Goal: Information Seeking & Learning: Compare options

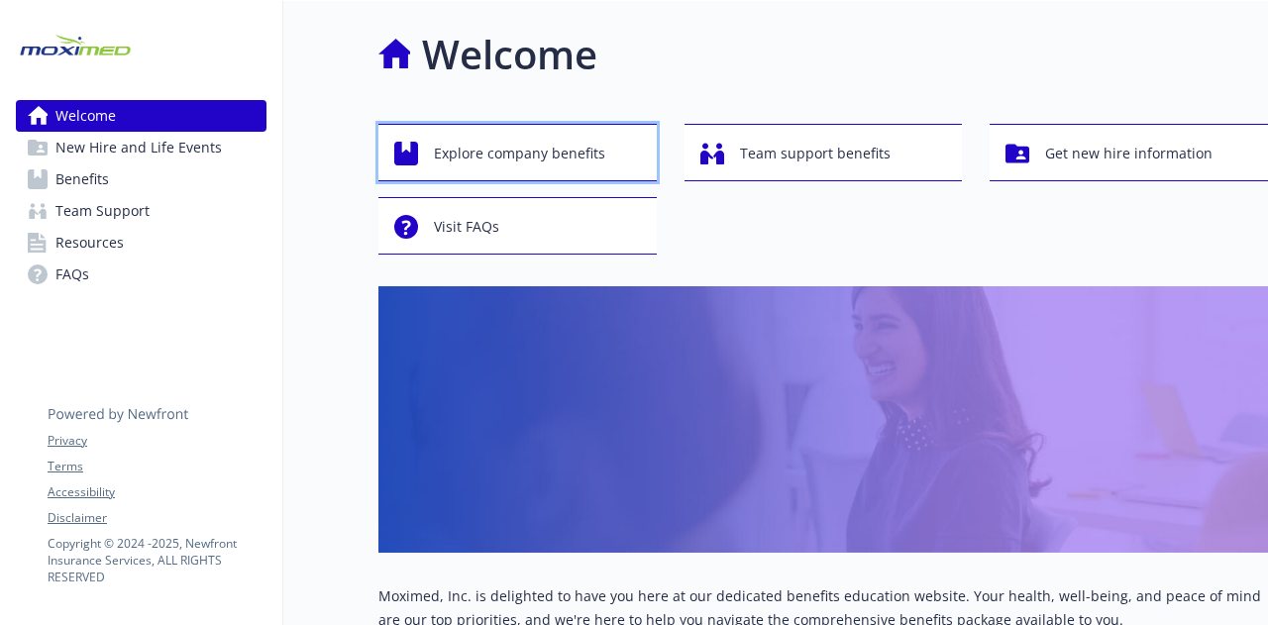
click at [548, 159] on span "Explore company benefits" at bounding box center [519, 154] width 171 height 38
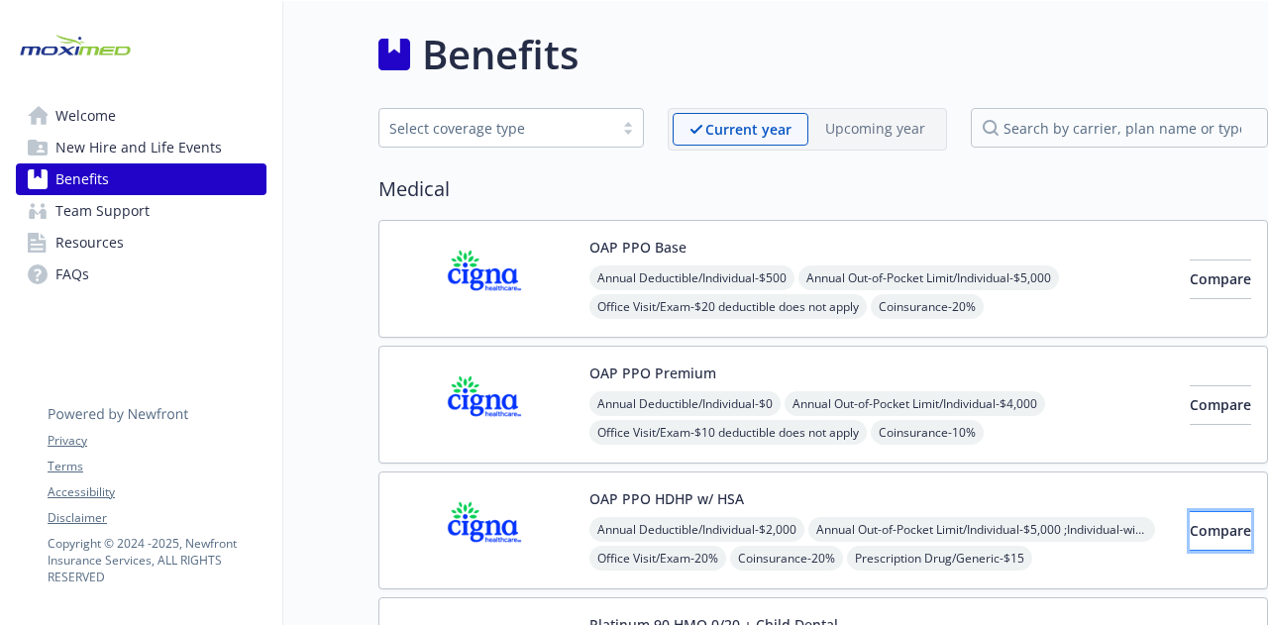
click at [1191, 525] on span "Compare" at bounding box center [1220, 530] width 61 height 19
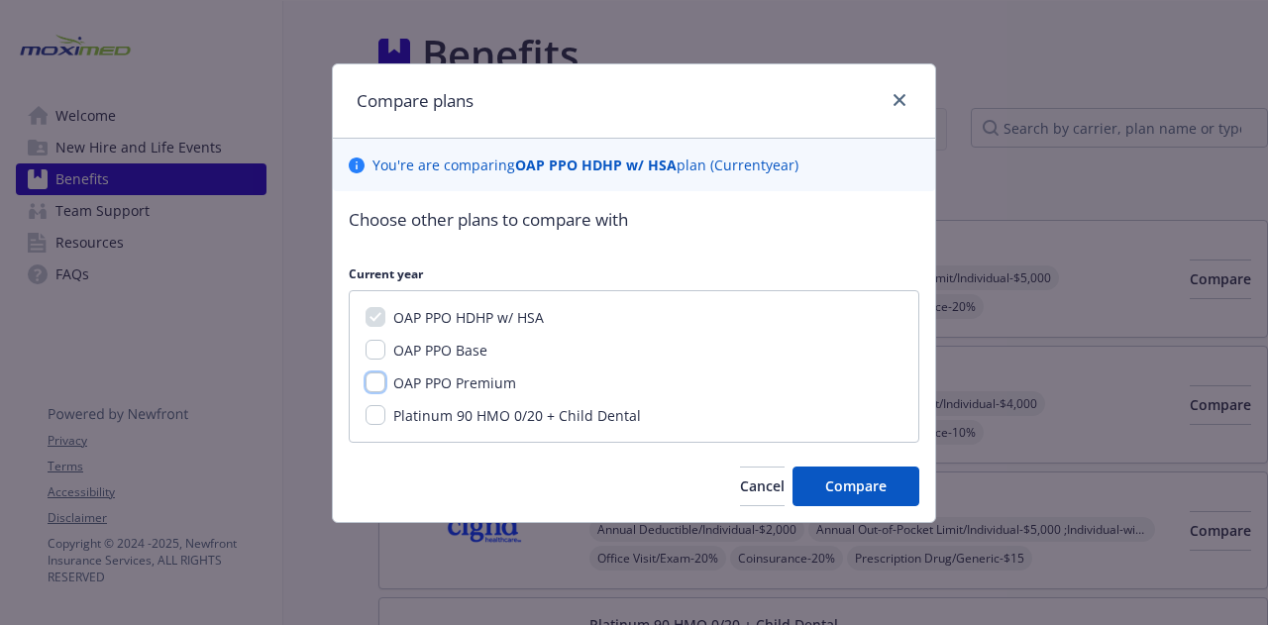
click at [372, 373] on input "OAP PPO Premium" at bounding box center [375, 382] width 20 height 20
checkbox input "true"
click at [851, 470] on button "Compare" at bounding box center [855, 487] width 127 height 40
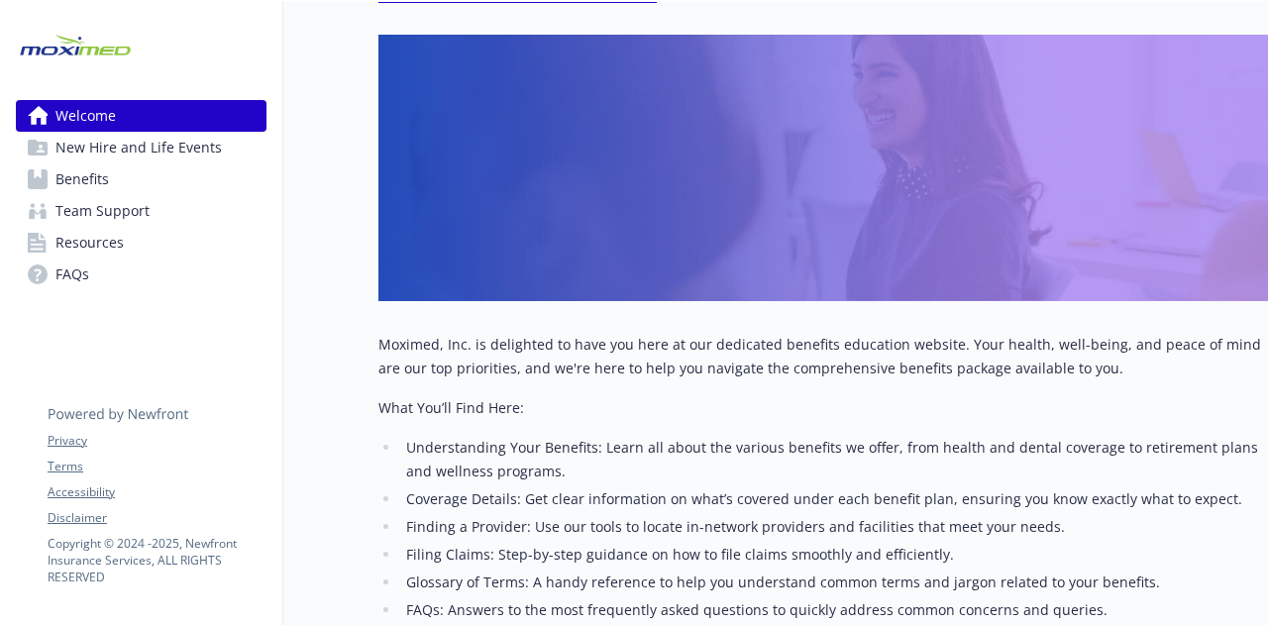
scroll to position [249, 0]
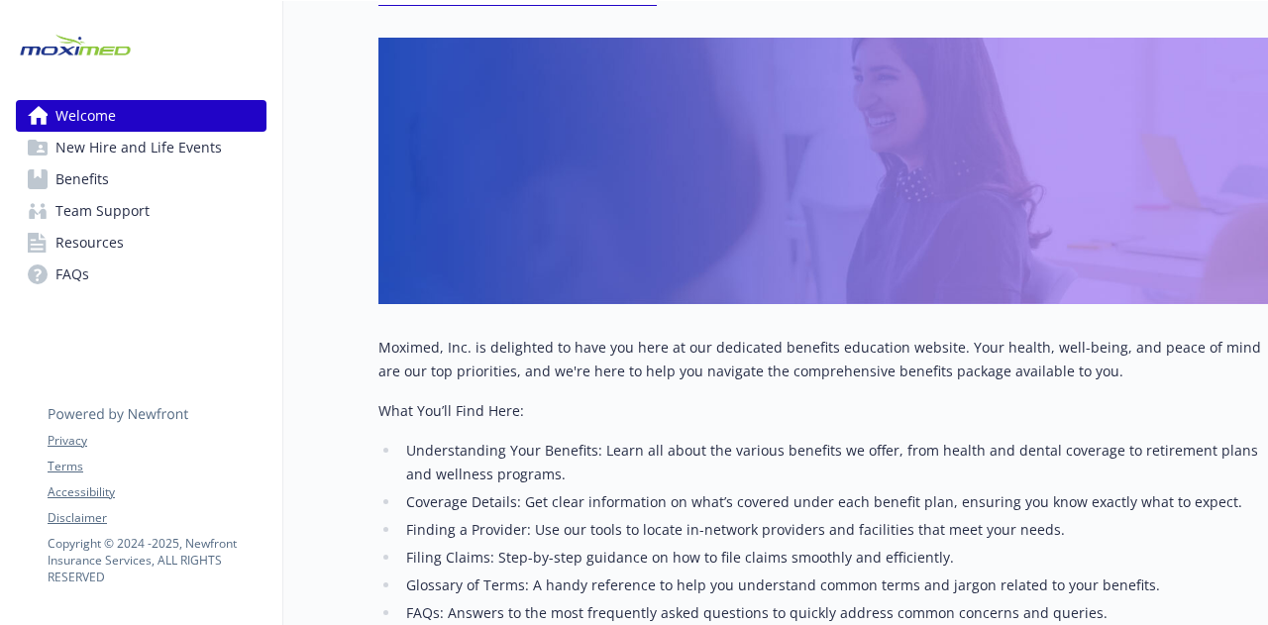
click at [166, 173] on link "Benefits" at bounding box center [141, 179] width 251 height 32
